Goal: Task Accomplishment & Management: Manage account settings

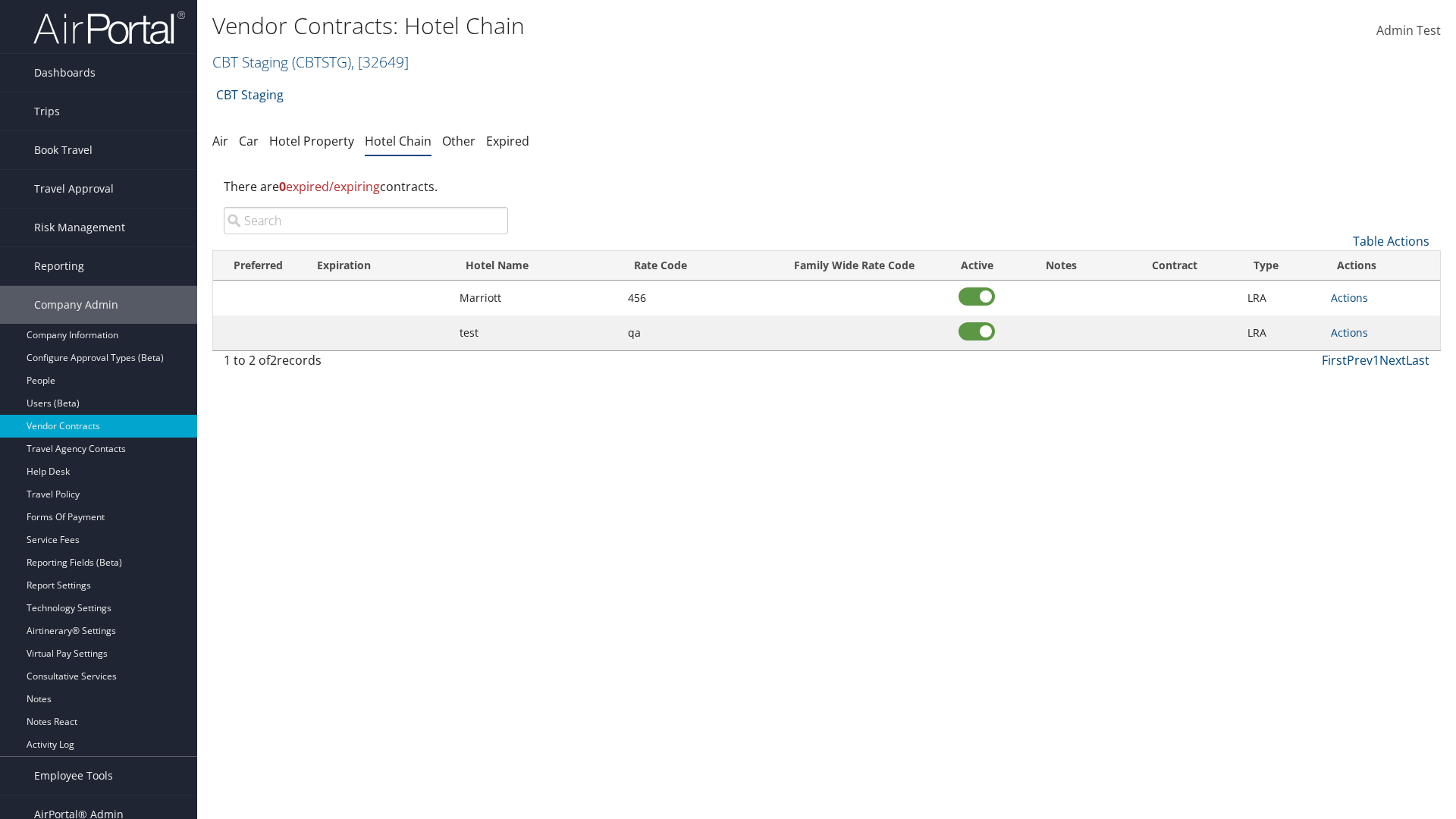
click at [365, 221] on input "search" at bounding box center [365, 221] width 284 height 27
type input "Marriott"
click at [1349, 298] on link "Actions" at bounding box center [1349, 298] width 37 height 15
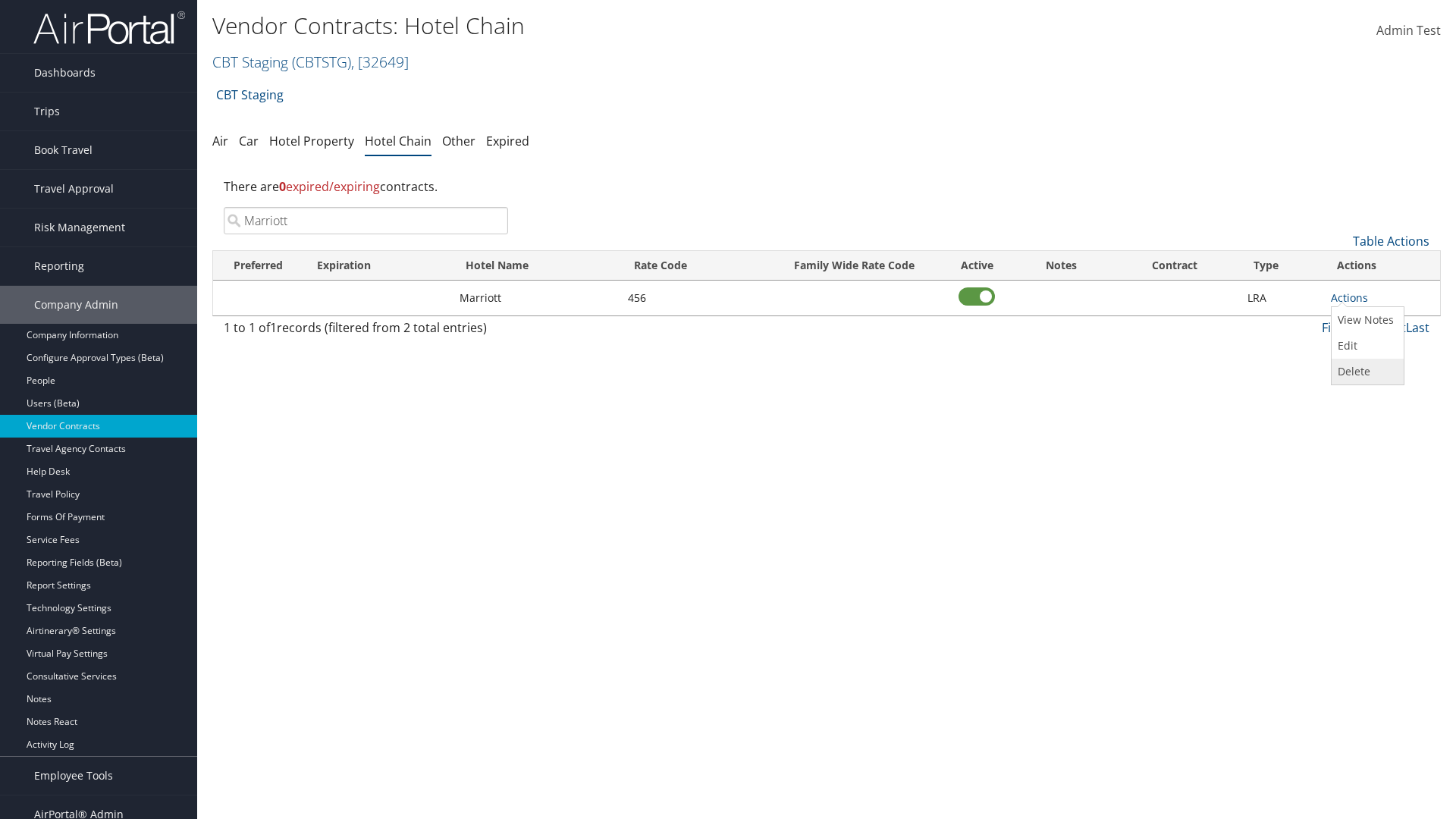
click at [1366, 371] on link "Delete" at bounding box center [1366, 371] width 68 height 26
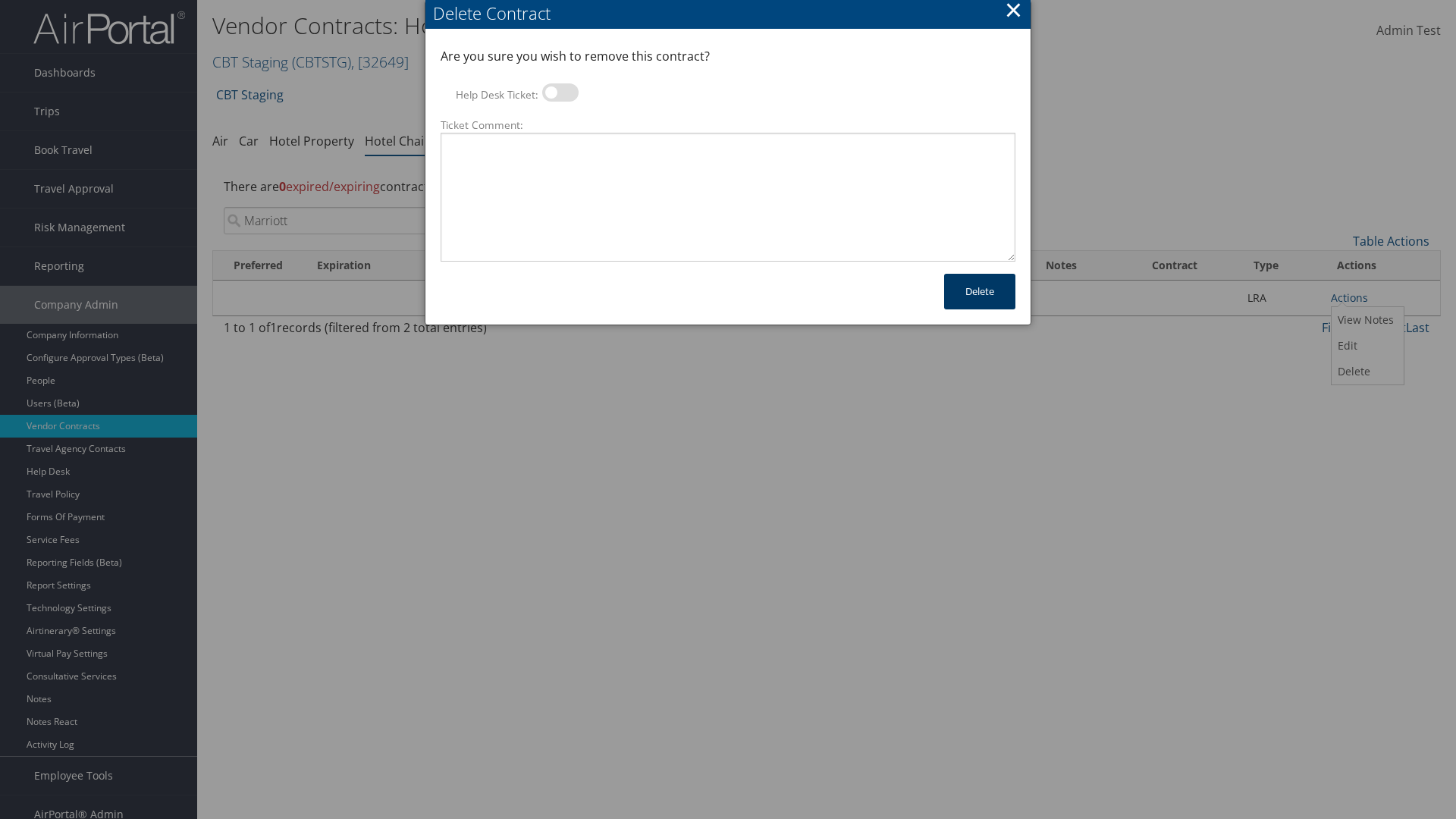
click at [980, 291] on button "Delete" at bounding box center [980, 291] width 72 height 36
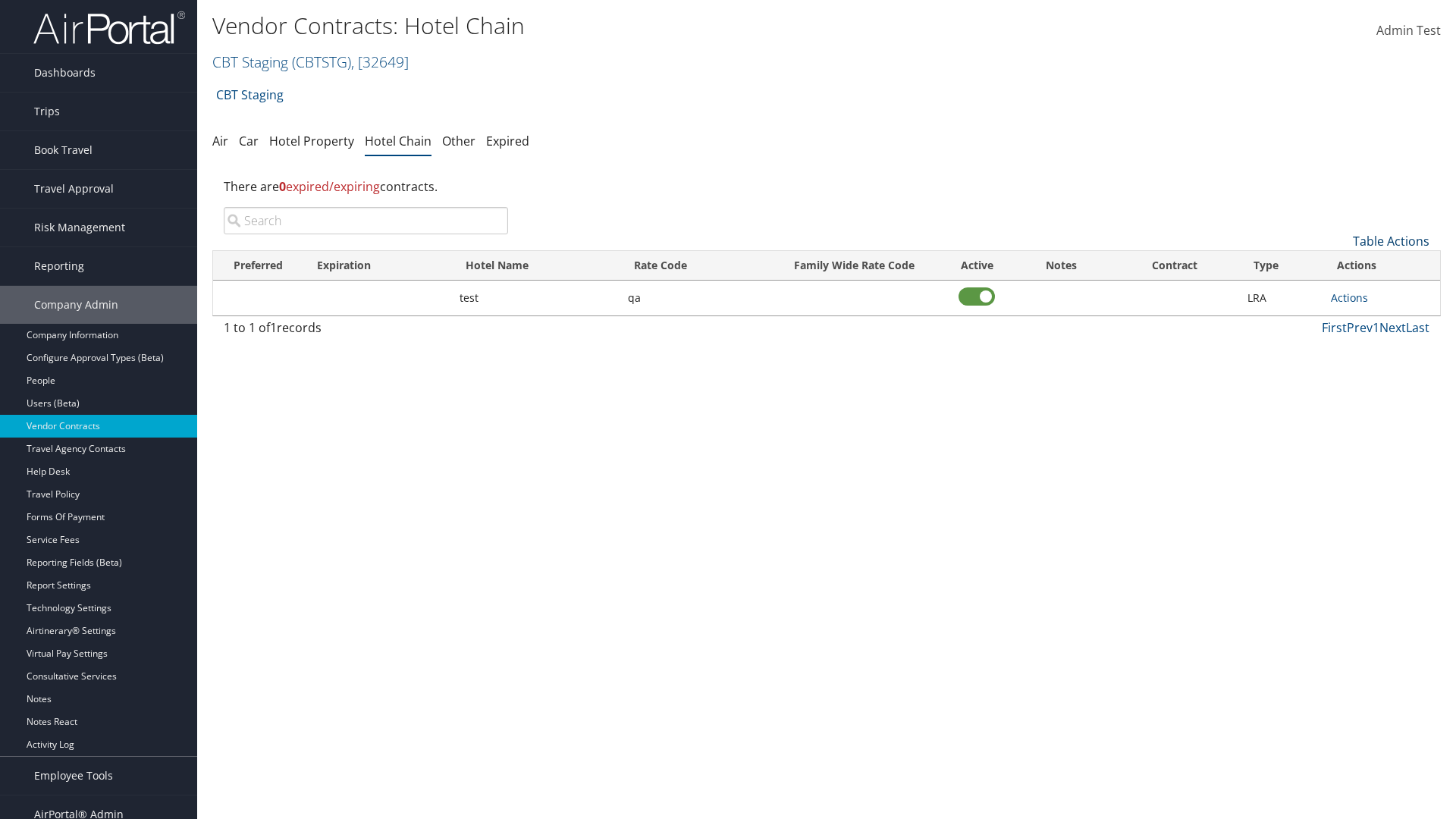
click at [1391, 241] on link "Table Actions" at bounding box center [1390, 240] width 77 height 16
click at [1340, 265] on link "Add New Contract" at bounding box center [1341, 265] width 200 height 26
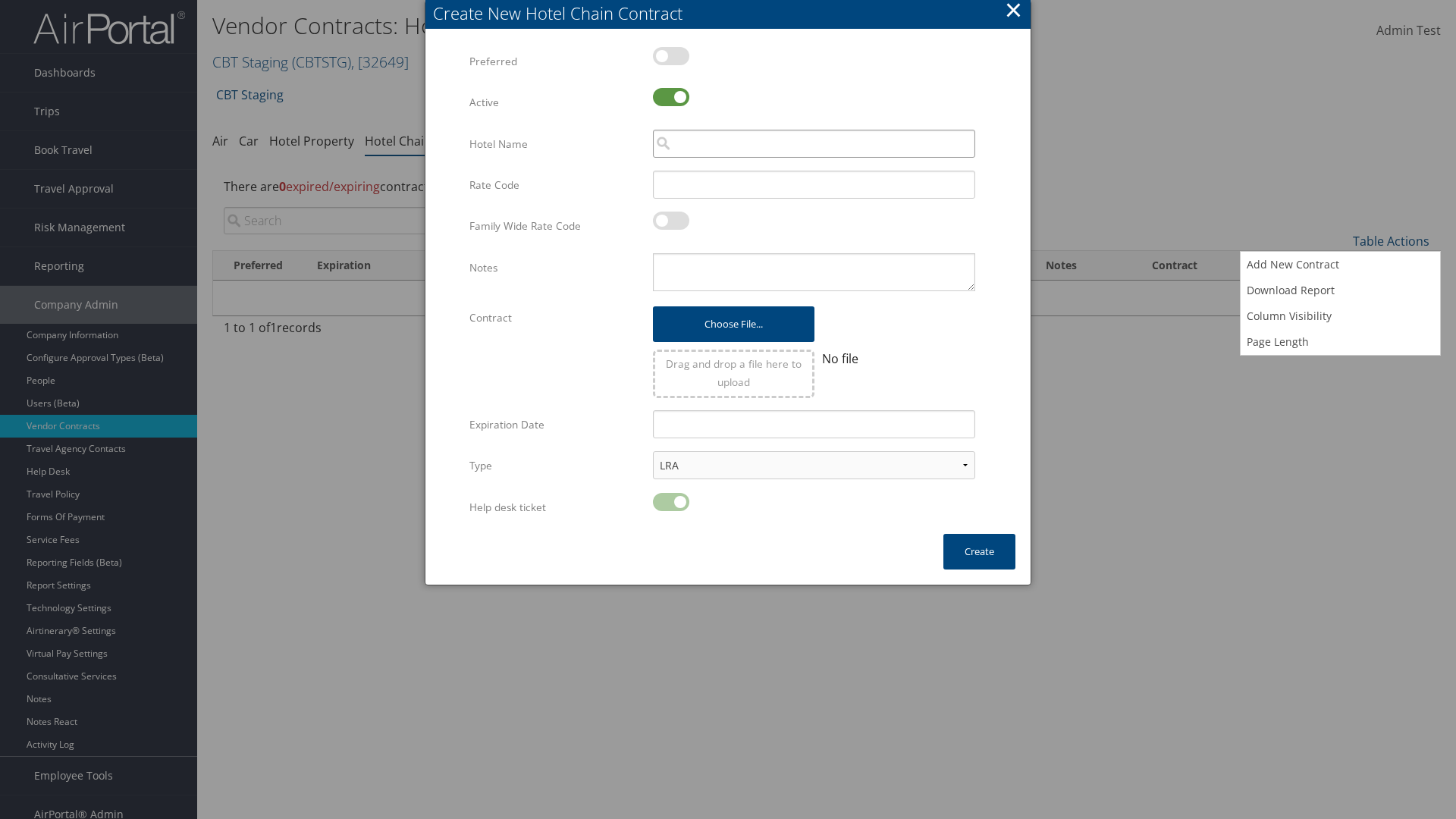
click at [813, 143] on input "search" at bounding box center [813, 143] width 322 height 28
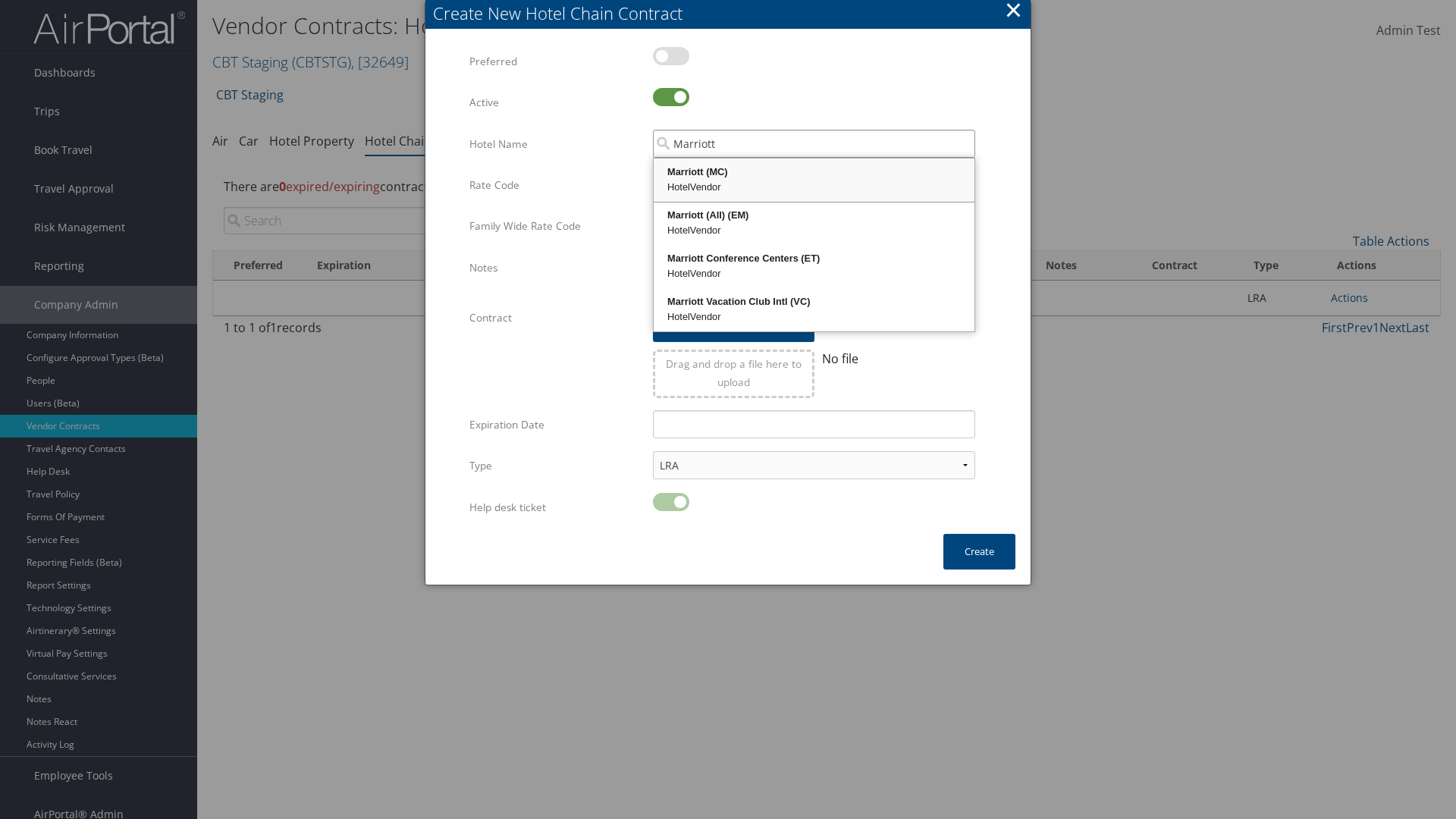
type input "Marriott"
type input "456"
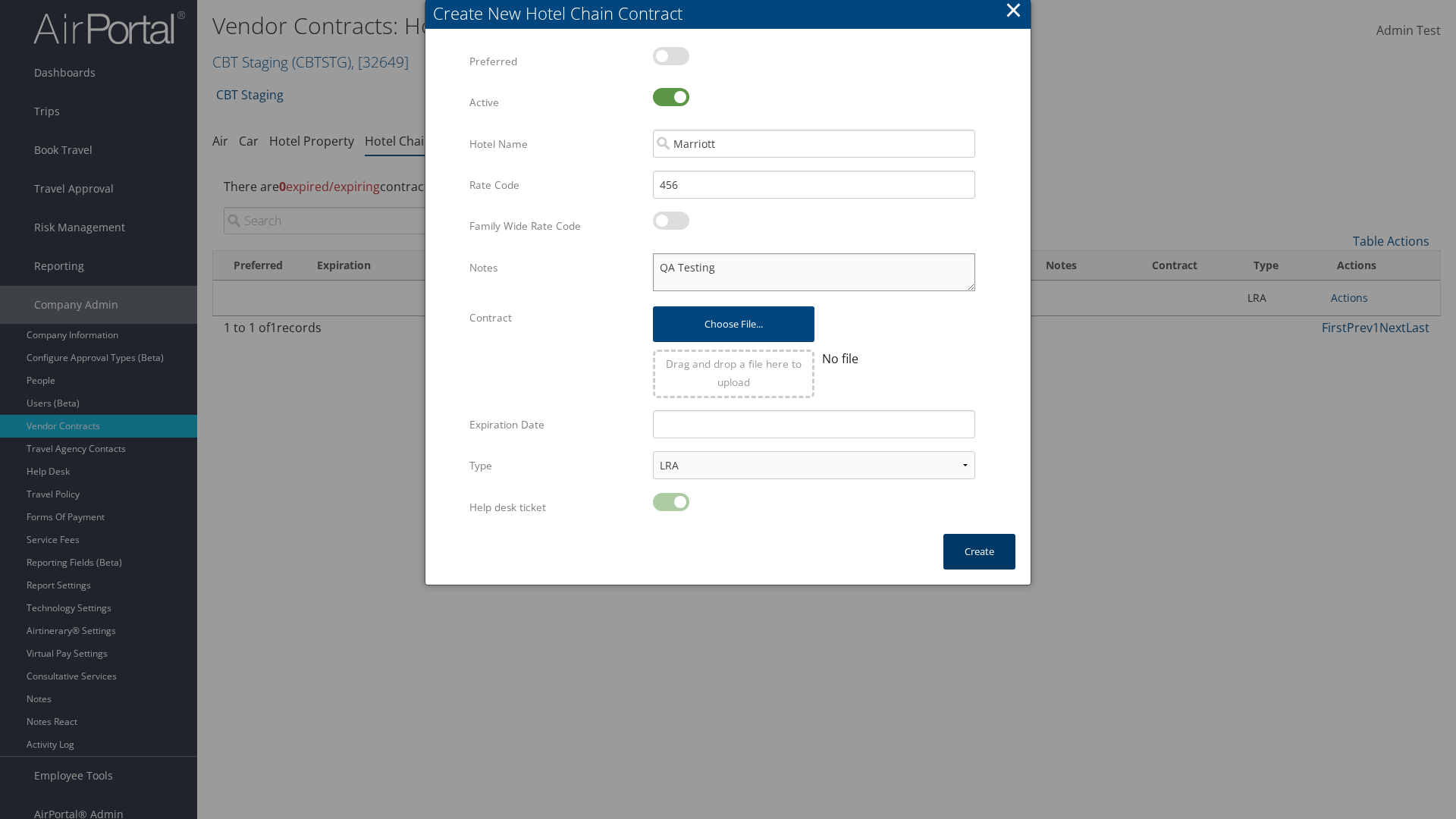
type textarea "QA Testing"
click at [979, 551] on button "Create" at bounding box center [979, 551] width 72 height 36
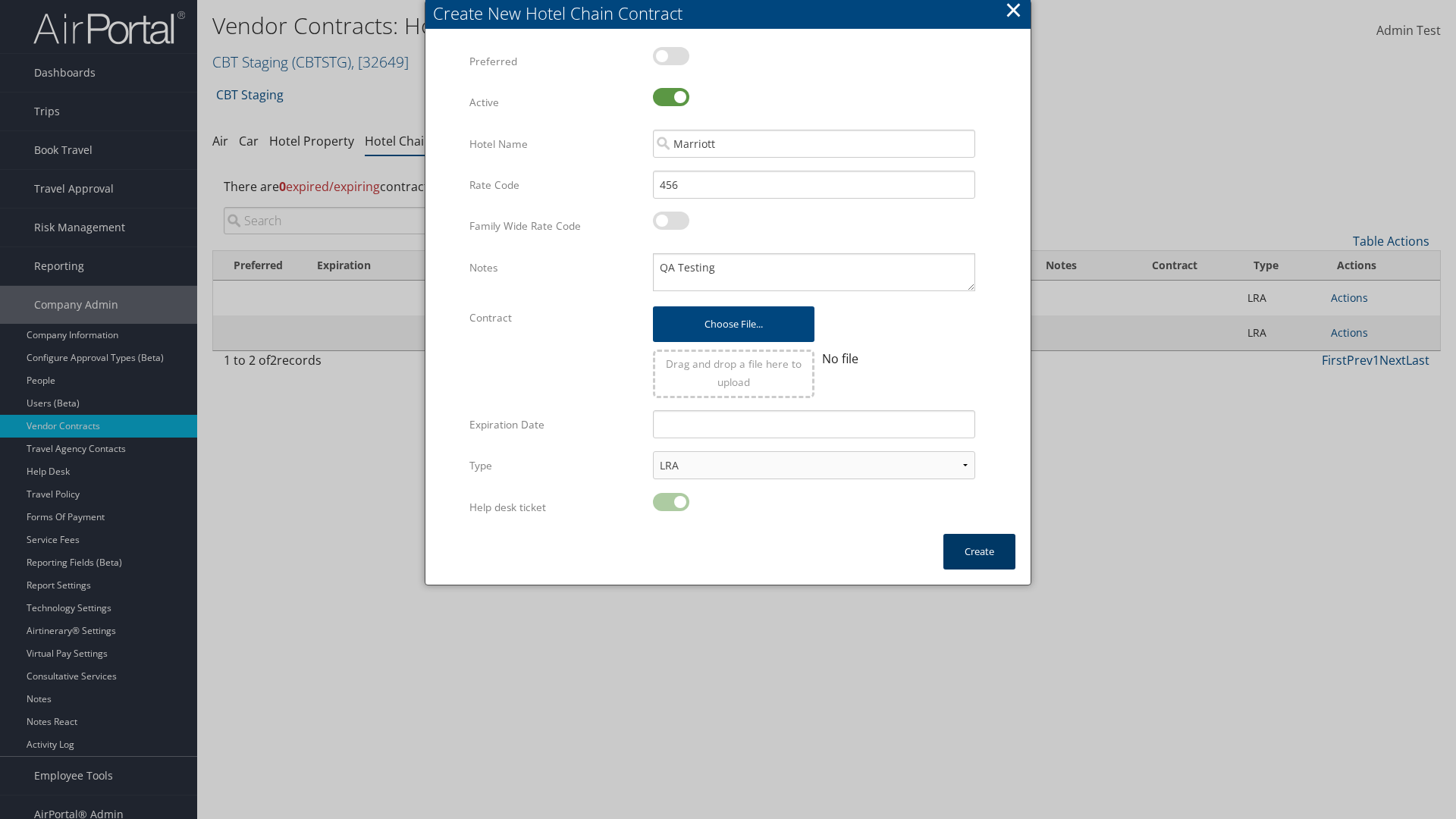
scroll to position [16, 0]
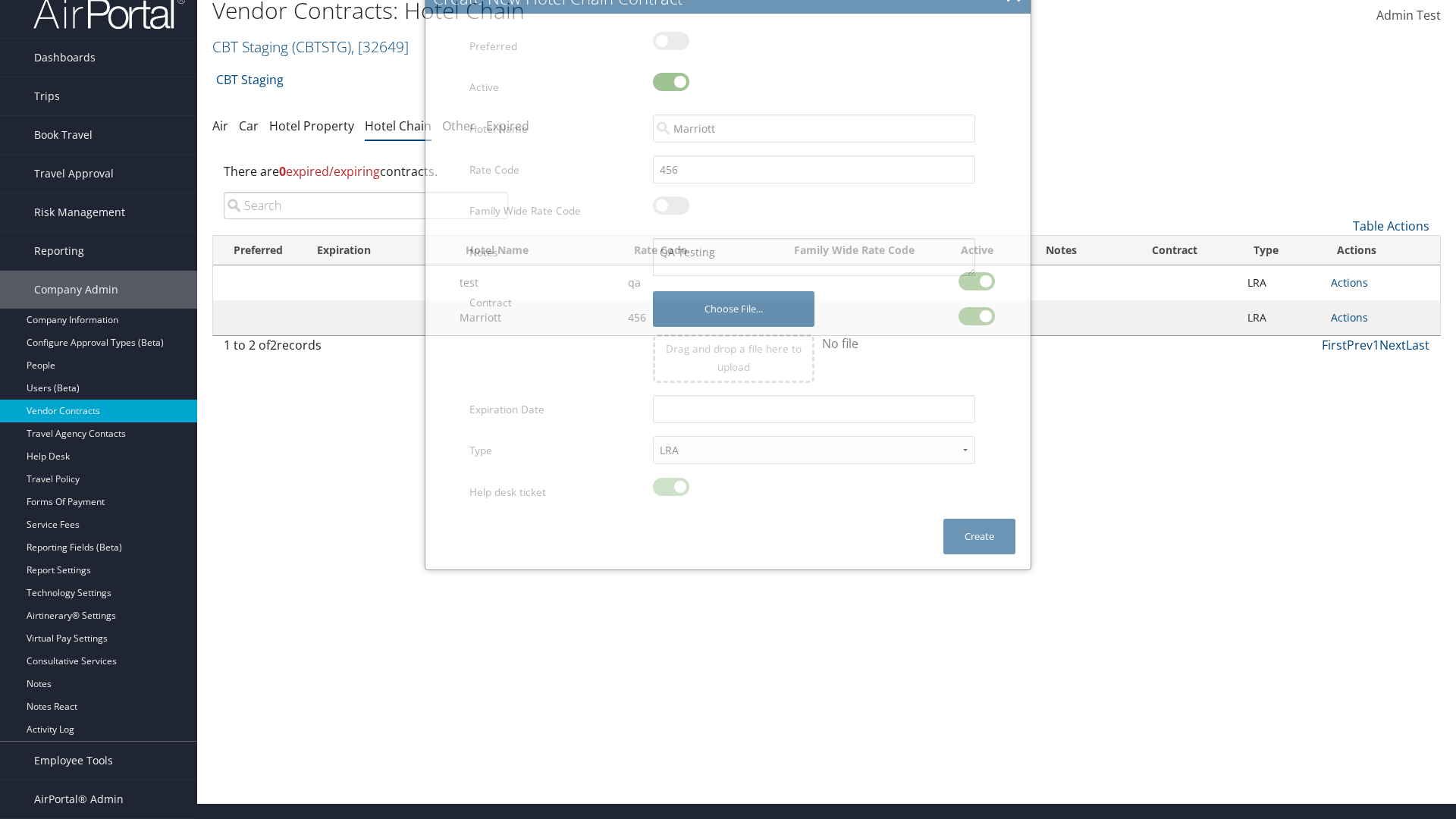
click at [365, 205] on input "search" at bounding box center [365, 205] width 284 height 27
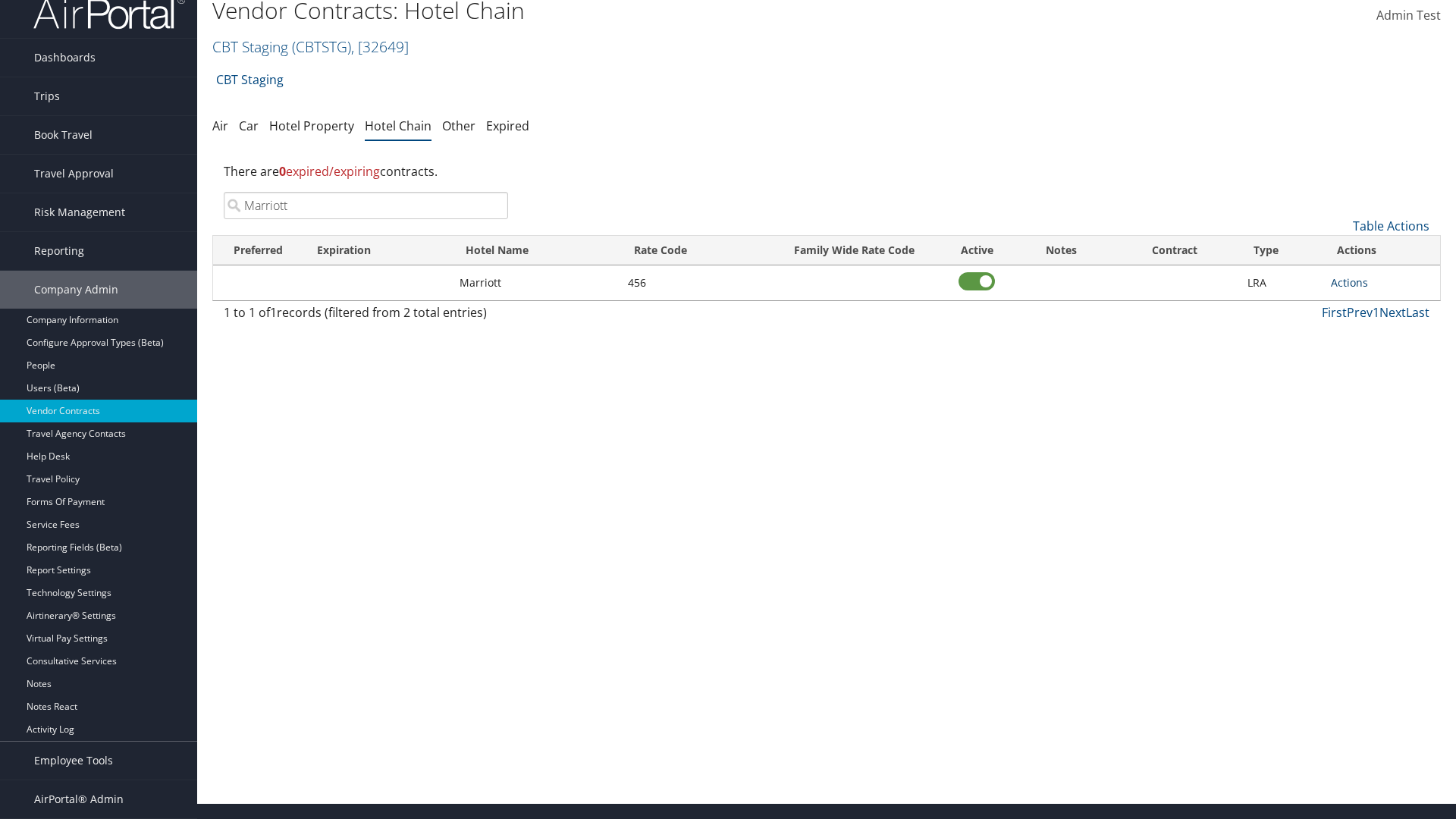
type input "Marriott"
click at [1349, 282] on link "Actions" at bounding box center [1349, 282] width 37 height 15
click at [1366, 304] on link "View Notes" at bounding box center [1366, 304] width 68 height 26
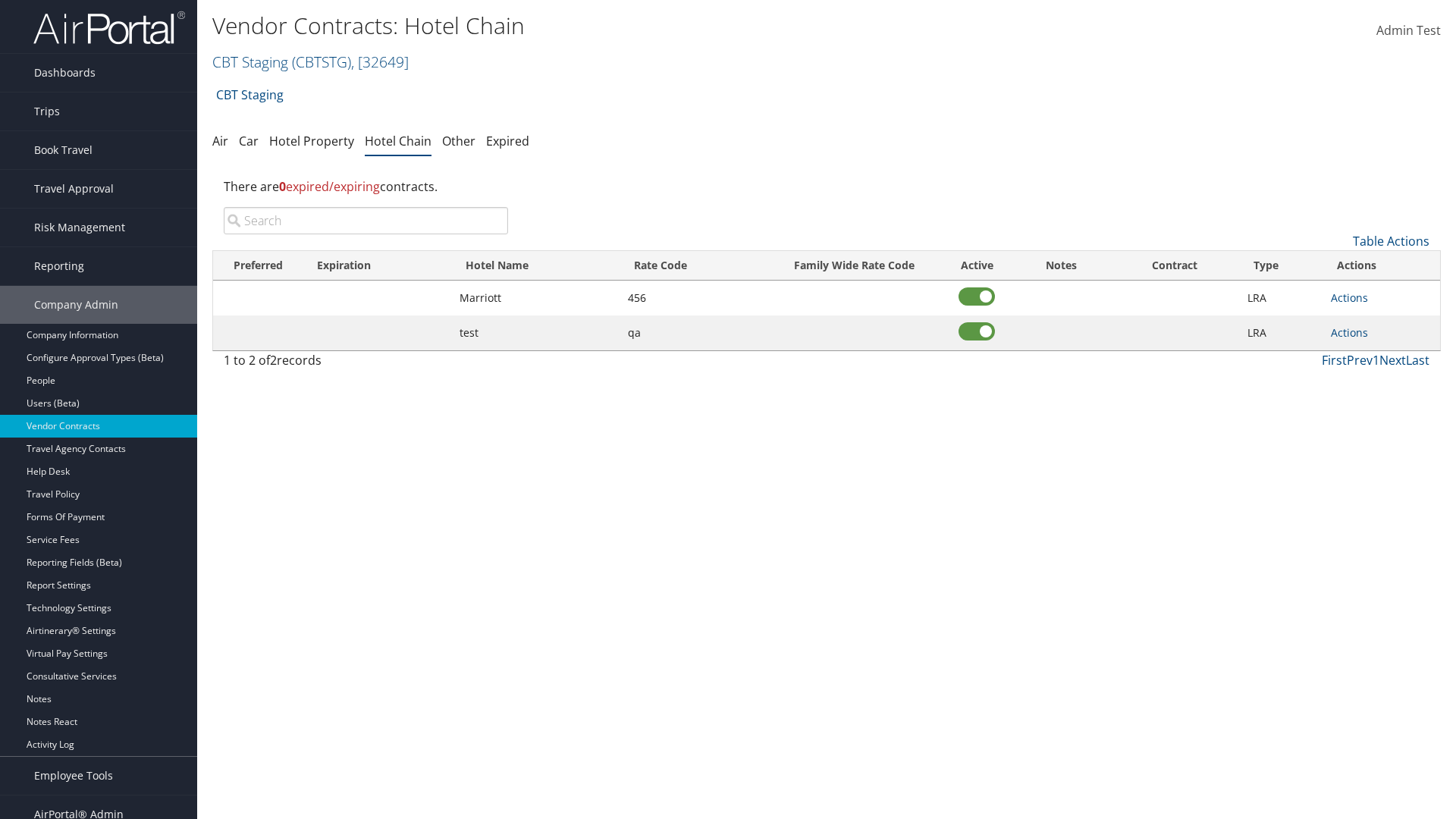
scroll to position [16, 0]
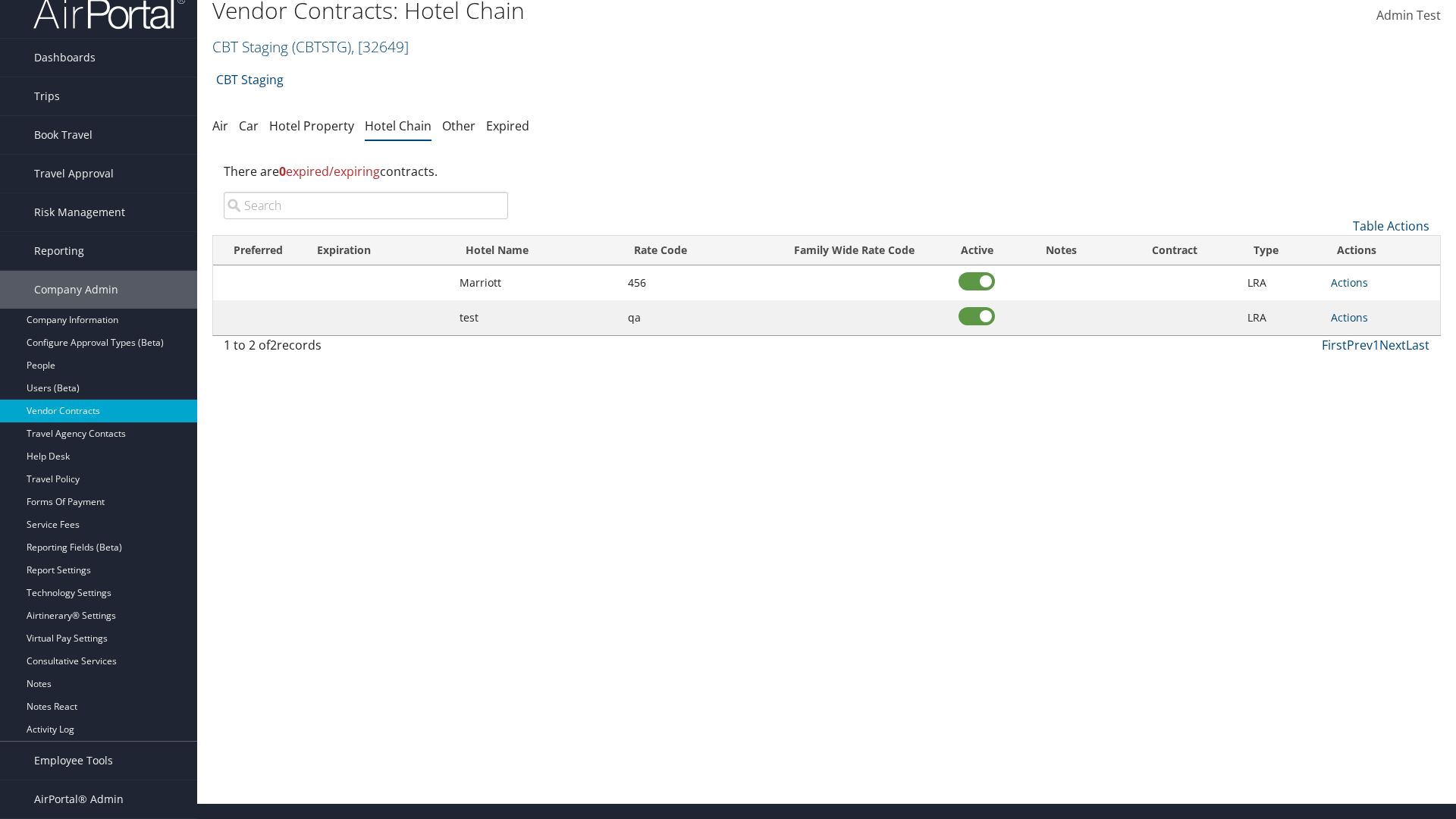
click at [365, 205] on input "search" at bounding box center [365, 205] width 284 height 27
type input "Marriott"
